Goal: Information Seeking & Learning: Learn about a topic

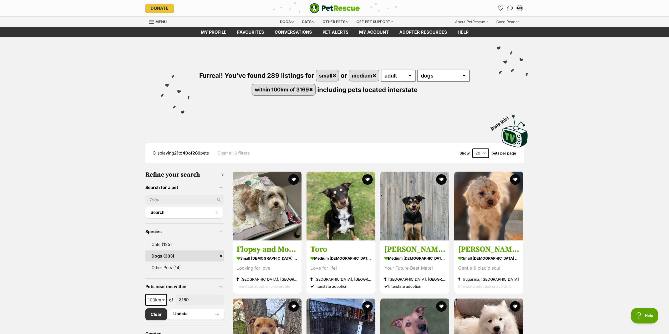
click at [168, 197] on input "text" at bounding box center [184, 200] width 79 height 10
type input "hank"
click at [145, 207] on button "Search" at bounding box center [184, 212] width 78 height 11
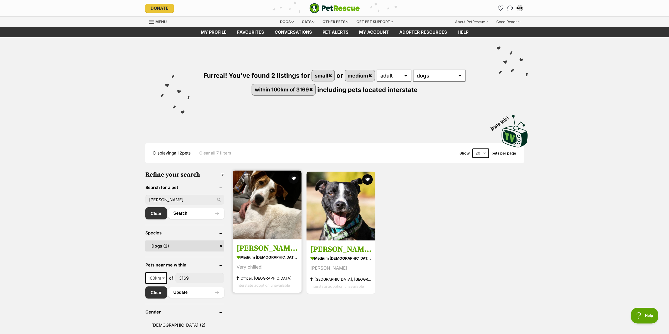
click at [264, 215] on img at bounding box center [267, 205] width 69 height 69
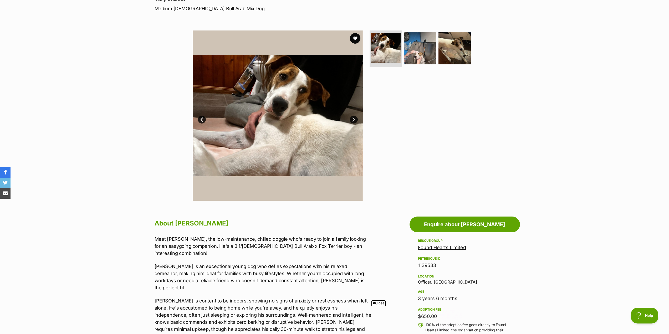
scroll to position [53, 0]
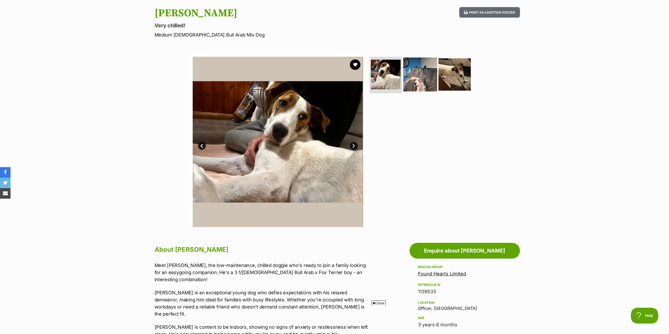
click at [422, 80] on img at bounding box center [420, 74] width 34 height 34
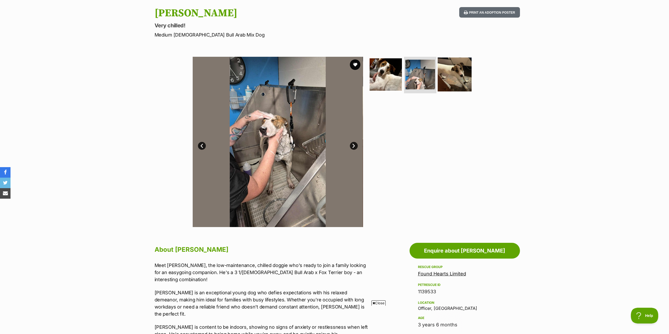
click at [455, 75] on img at bounding box center [455, 74] width 34 height 34
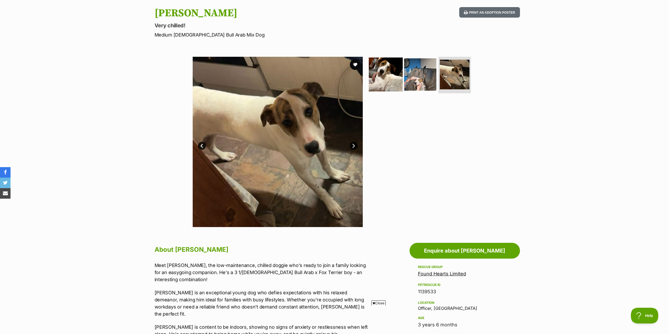
click at [386, 71] on img at bounding box center [386, 74] width 34 height 34
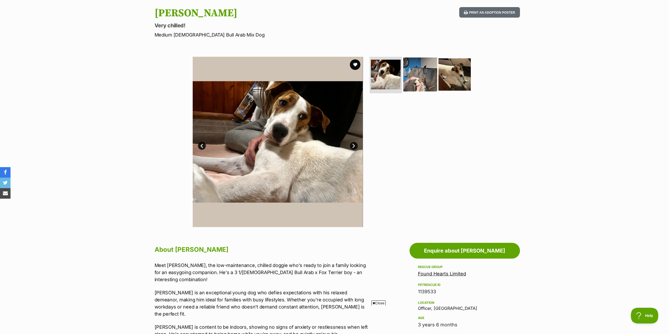
click at [422, 80] on img at bounding box center [420, 74] width 34 height 34
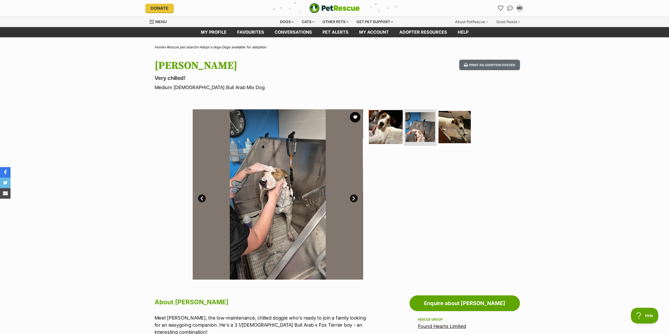
scroll to position [0, 0]
click at [381, 131] on img at bounding box center [386, 127] width 34 height 34
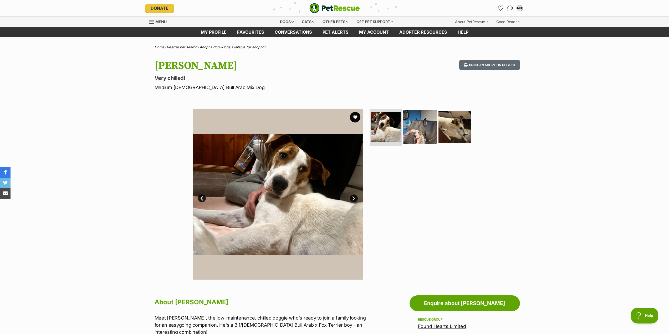
click at [422, 126] on img at bounding box center [420, 127] width 34 height 34
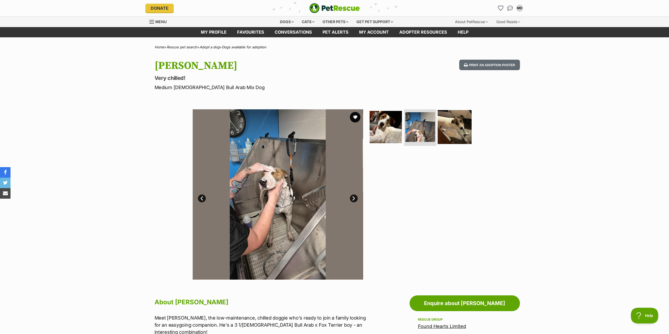
click at [459, 129] on img at bounding box center [455, 127] width 34 height 34
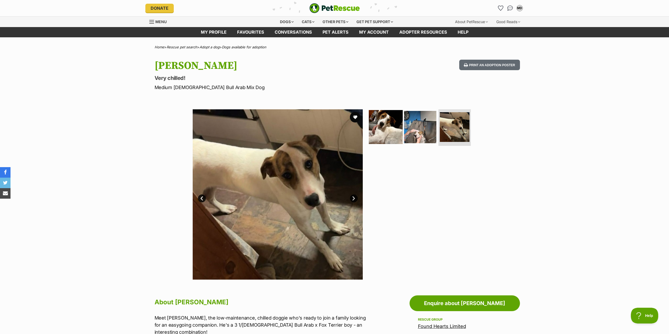
click at [386, 127] on img at bounding box center [386, 127] width 34 height 34
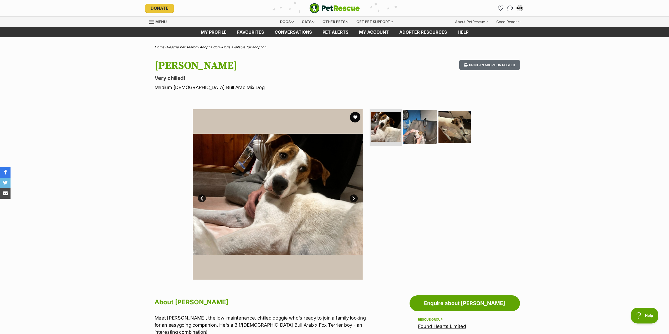
click at [413, 126] on img at bounding box center [420, 127] width 34 height 34
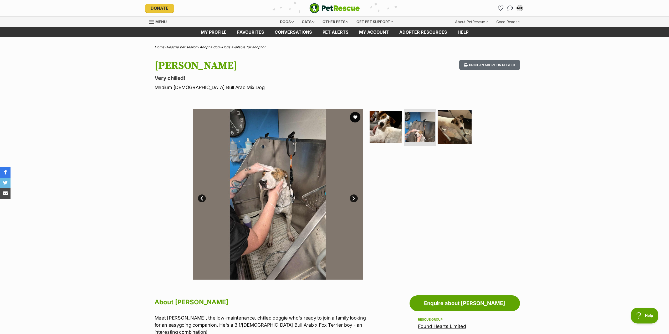
click at [461, 129] on img at bounding box center [455, 127] width 34 height 34
